Goal: Task Accomplishment & Management: Manage account settings

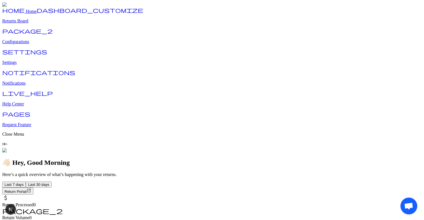
click at [43, 24] on p "Returns Board" at bounding box center [212, 21] width 420 height 5
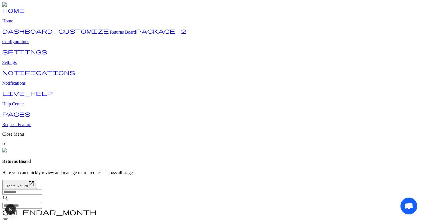
click at [392, 164] on p "View Details" at bounding box center [390, 166] width 20 height 4
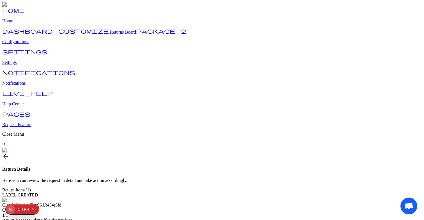
click at [42, 198] on img at bounding box center [21, 200] width 39 height 5
click at [9, 153] on span "arrow_back" at bounding box center [5, 156] width 7 height 7
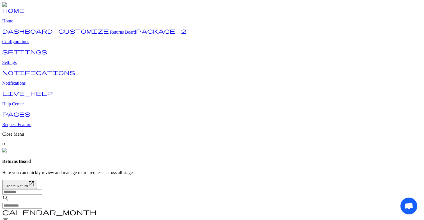
click at [32, 44] on p "Configurations" at bounding box center [212, 41] width 420 height 5
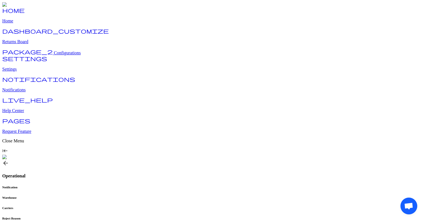
click at [171, 206] on h6 "Carriers" at bounding box center [212, 207] width 420 height 3
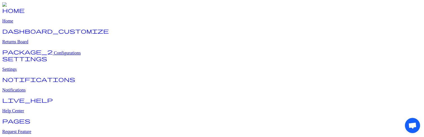
drag, startPoint x: 107, startPoint y: 94, endPoint x: 141, endPoint y: 94, distance: 33.9
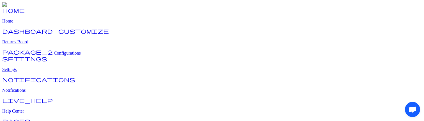
drag, startPoint x: 85, startPoint y: 95, endPoint x: 134, endPoint y: 95, distance: 49.4
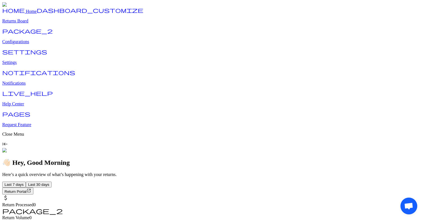
click at [34, 44] on p "Configurations" at bounding box center [212, 41] width 420 height 5
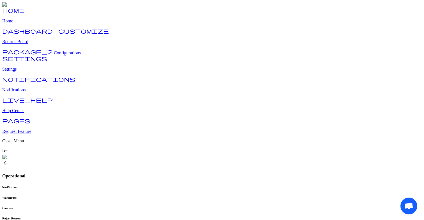
click at [167, 206] on h6 "Carriers" at bounding box center [212, 207] width 420 height 3
drag, startPoint x: 199, startPoint y: 12, endPoint x: 244, endPoint y: 19, distance: 45.5
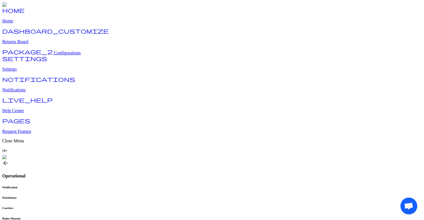
click at [9, 160] on span "arrow_back" at bounding box center [5, 163] width 7 height 7
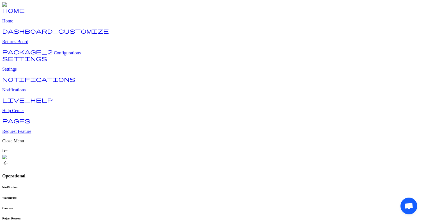
click at [169, 206] on h6 "Carriers" at bounding box center [212, 207] width 420 height 3
drag, startPoint x: 197, startPoint y: 20, endPoint x: 231, endPoint y: 20, distance: 33.9
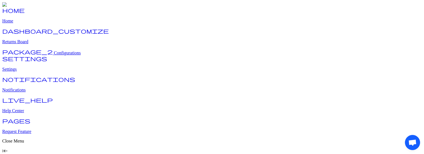
drag, startPoint x: 268, startPoint y: 100, endPoint x: 342, endPoint y: 100, distance: 73.5
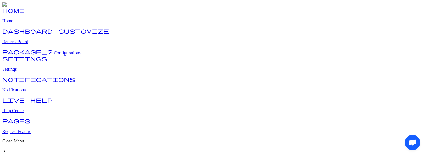
drag, startPoint x: 133, startPoint y: 100, endPoint x: 300, endPoint y: 100, distance: 167.1
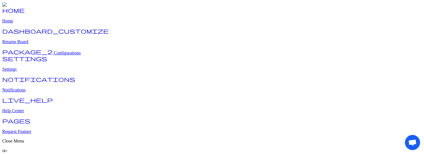
drag, startPoint x: 223, startPoint y: 100, endPoint x: 340, endPoint y: 100, distance: 117.8
drag, startPoint x: 234, startPoint y: 99, endPoint x: 355, endPoint y: 99, distance: 121.7
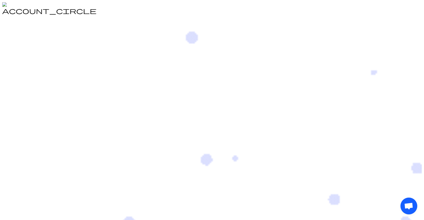
type input "**"
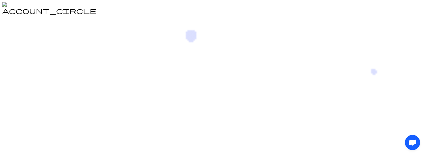
type input "**"
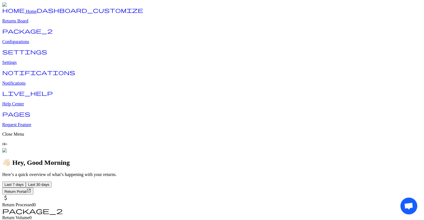
scroll to position [182, 0]
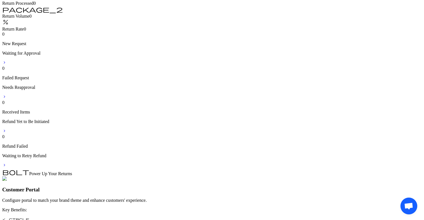
scroll to position [225, 0]
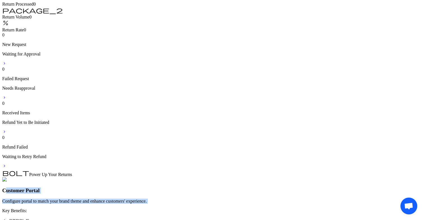
drag, startPoint x: 151, startPoint y: 34, endPoint x: 234, endPoint y: 52, distance: 85.5
